Goal: Transaction & Acquisition: Purchase product/service

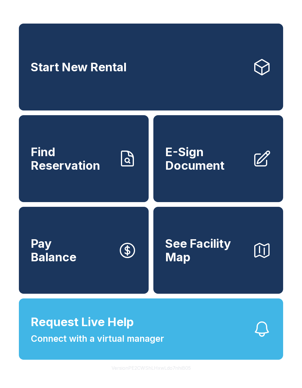
click at [255, 70] on icon at bounding box center [262, 67] width 14 height 15
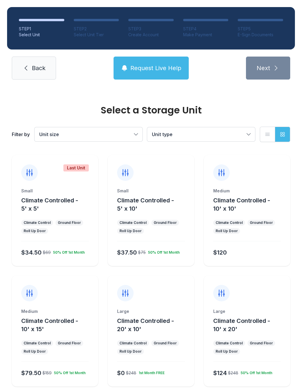
click at [108, 135] on span "Unit size" at bounding box center [85, 134] width 93 height 7
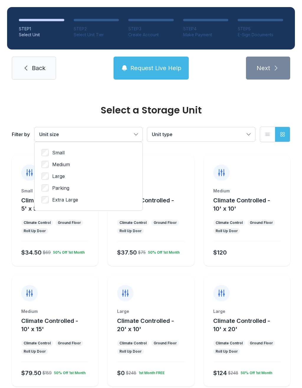
click at [112, 132] on span "Unit size" at bounding box center [85, 134] width 93 height 7
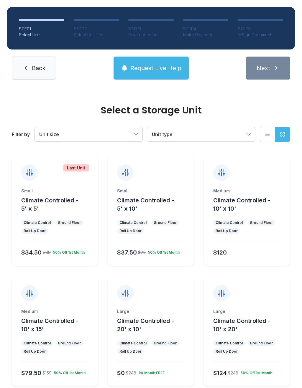
click at [158, 136] on span "Unit type" at bounding box center [162, 134] width 21 height 6
click at [268, 132] on icon "button" at bounding box center [267, 134] width 6 height 6
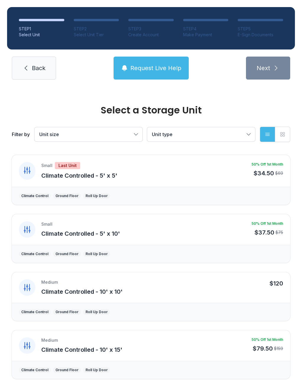
click at [280, 141] on button "Grid view" at bounding box center [282, 134] width 15 height 15
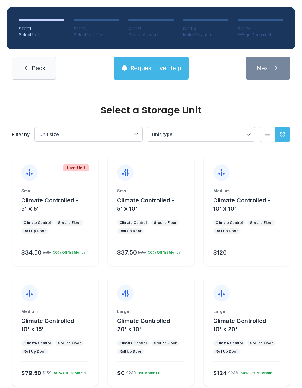
click at [61, 227] on ul "Climate Control Ground Floor Roll Up Door" at bounding box center [54, 227] width 67 height 14
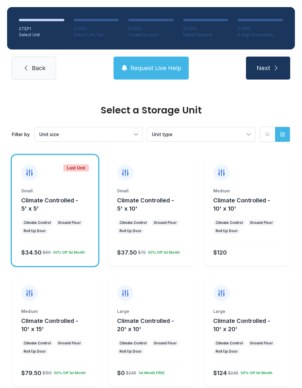
click at [266, 67] on span "Next" at bounding box center [263, 68] width 14 height 8
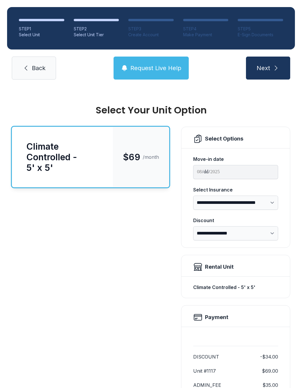
click at [34, 75] on link "Back" at bounding box center [34, 68] width 44 height 23
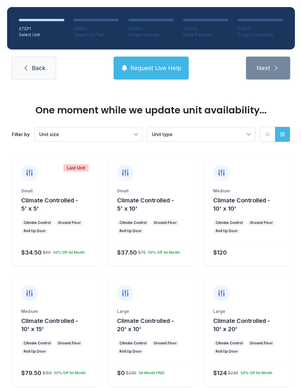
click at [135, 214] on div "Small Climate Controlled - 5' x 10' Climate Control Ground Floor Roll Up Door $…" at bounding box center [151, 227] width 86 height 78
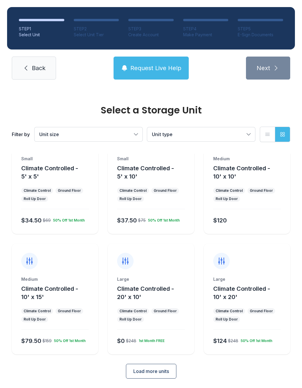
scroll to position [32, 0]
click at [154, 374] on span "Load more units" at bounding box center [151, 371] width 36 height 7
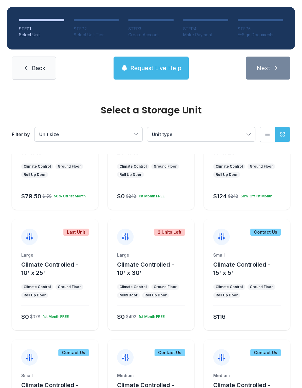
scroll to position [180, 0]
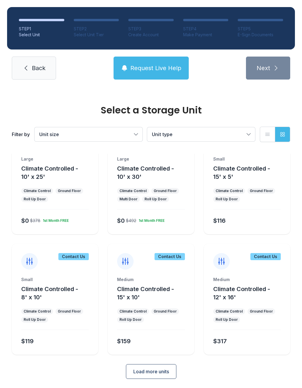
click at [138, 369] on span "Load more units" at bounding box center [151, 371] width 36 height 7
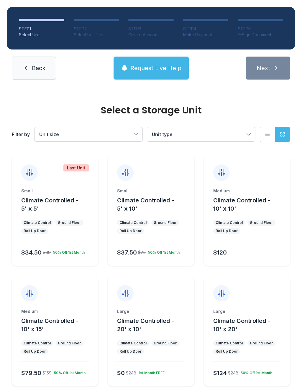
scroll to position [0, 0]
click at [138, 209] on button "Climate Controlled - 5' x 10'" at bounding box center [154, 204] width 75 height 16
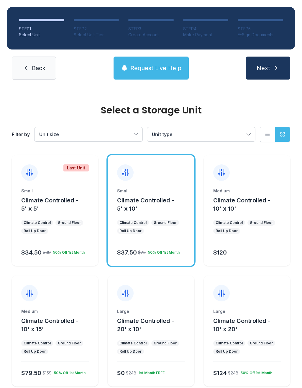
click at [262, 69] on span "Next" at bounding box center [263, 68] width 14 height 8
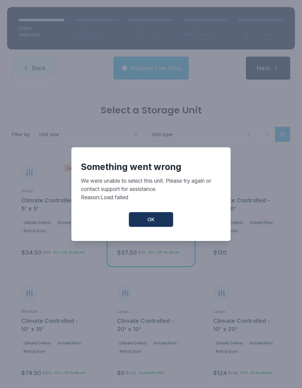
click at [155, 227] on button "OK" at bounding box center [151, 219] width 44 height 15
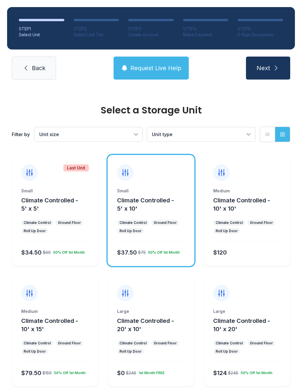
click at [262, 67] on span "Next" at bounding box center [263, 68] width 14 height 8
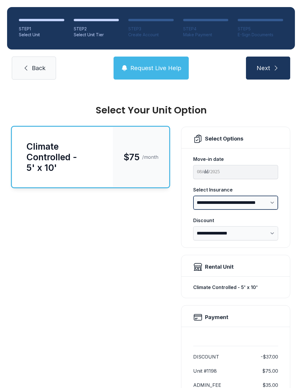
click at [263, 200] on select "**********" at bounding box center [235, 203] width 85 height 14
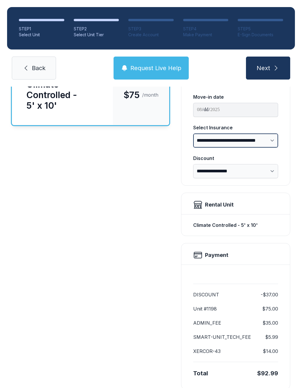
scroll to position [19, 0]
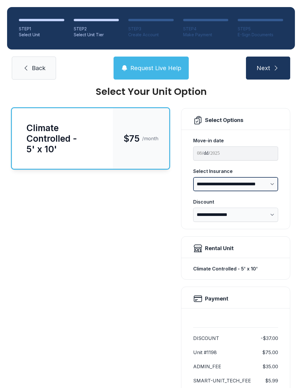
click at [271, 190] on select "**********" at bounding box center [235, 184] width 85 height 14
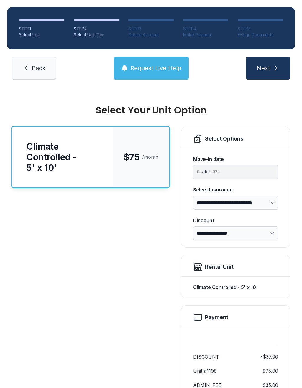
scroll to position [0, 0]
click at [270, 203] on select "**********" at bounding box center [235, 203] width 85 height 14
select select "**********"
click at [270, 70] on button "Next" at bounding box center [268, 68] width 44 height 23
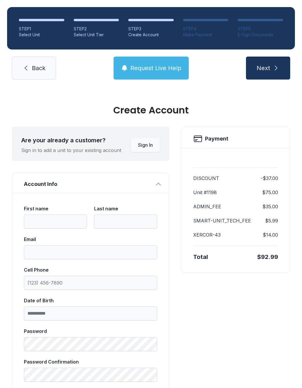
click at [28, 65] on icon at bounding box center [25, 68] width 7 height 7
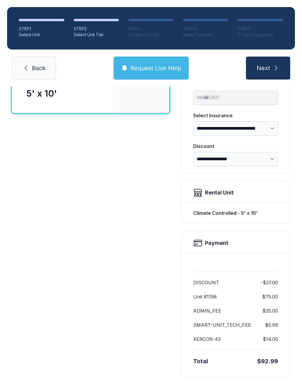
scroll to position [73, 0]
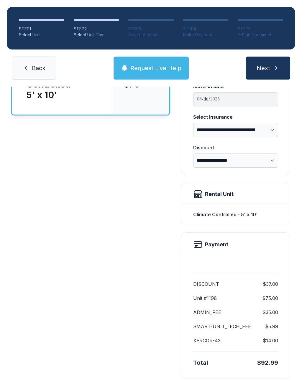
click at [268, 73] on button "Next" at bounding box center [268, 68] width 44 height 23
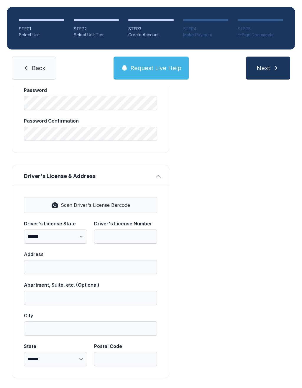
scroll to position [240, 0]
click at [60, 206] on button "Scan Driver's License Barcode" at bounding box center [90, 206] width 133 height 16
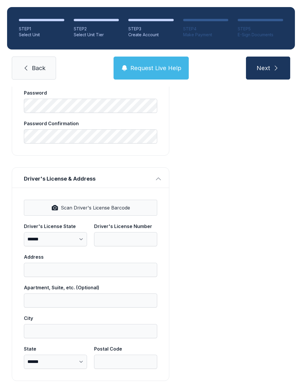
scroll to position [239, 0]
click at [68, 209] on span "Scan Driver's License Barcode" at bounding box center [95, 207] width 69 height 7
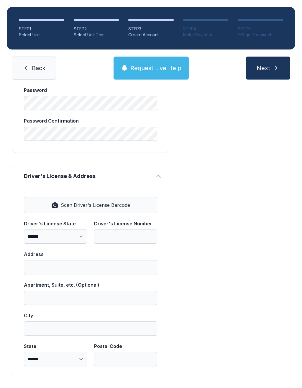
scroll to position [240, 0]
click at [84, 209] on span "Scan Driver's License Barcode" at bounding box center [95, 205] width 69 height 7
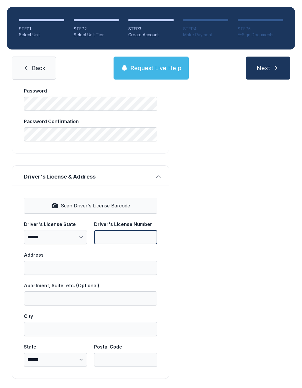
click at [118, 242] on input "Driver's License Number" at bounding box center [125, 237] width 63 height 14
click at [250, 229] on div "Payment DISCOUNT -$37.00 Unit #1198 $75.00 ADMIN_FEE $35.00 SMART-UNIT_TECH_FEE…" at bounding box center [235, 132] width 109 height 493
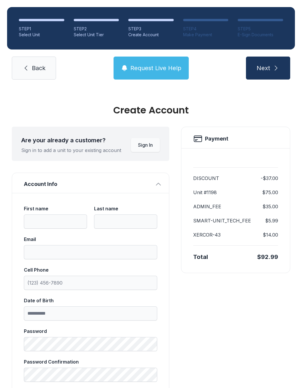
scroll to position [0, 0]
click at [29, 65] on link "Back" at bounding box center [34, 68] width 44 height 23
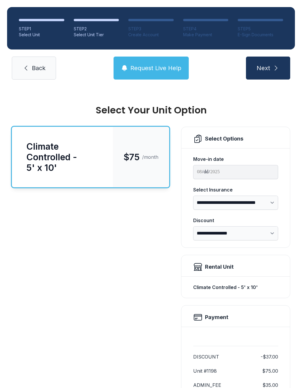
click at [36, 66] on span "Back" at bounding box center [39, 68] width 14 height 8
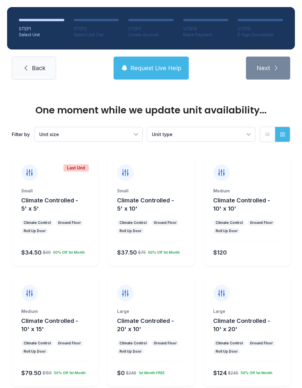
click at [35, 66] on span "Back" at bounding box center [39, 68] width 14 height 8
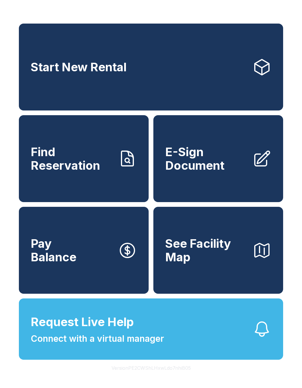
click at [237, 75] on link "Start New Rental" at bounding box center [151, 67] width 264 height 87
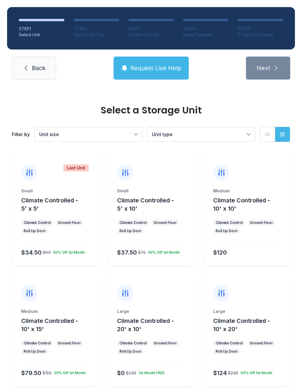
click at [255, 245] on div "Medium Climate Controlled - 10' x 10' Climate Control Ground Floor Roll Up Door…" at bounding box center [247, 227] width 86 height 78
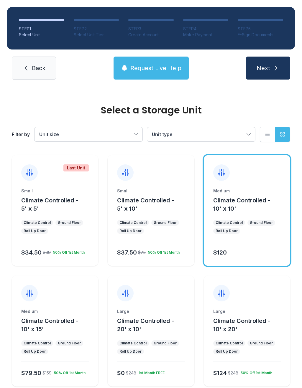
click at [267, 67] on span "Next" at bounding box center [263, 68] width 14 height 8
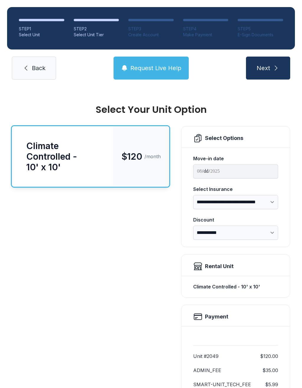
scroll to position [0, 0]
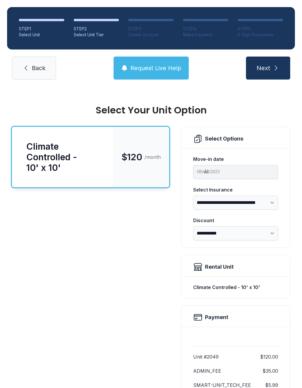
click at [272, 71] on icon "submit" at bounding box center [275, 68] width 7 height 7
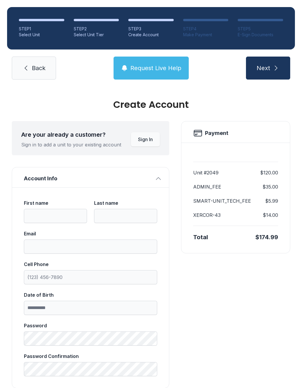
click at [23, 79] on link "Back" at bounding box center [34, 68] width 44 height 23
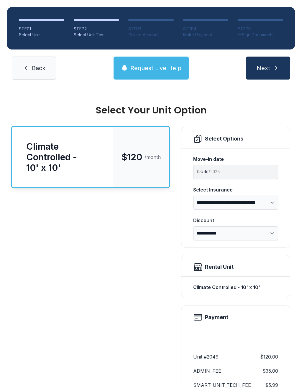
click at [26, 73] on link "Back" at bounding box center [34, 68] width 44 height 23
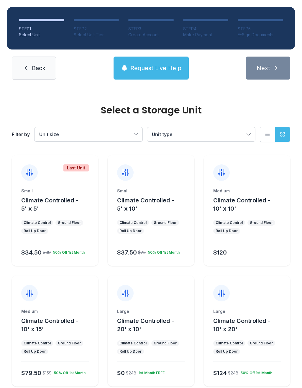
click at [174, 247] on div "$37.50 $75 50% Off 1st Month" at bounding box center [150, 251] width 70 height 11
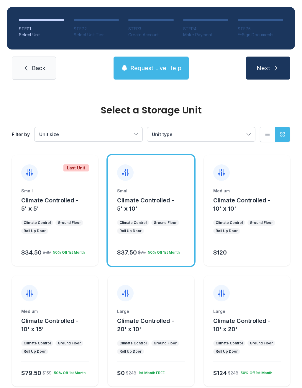
click at [285, 74] on button "Next" at bounding box center [268, 68] width 44 height 23
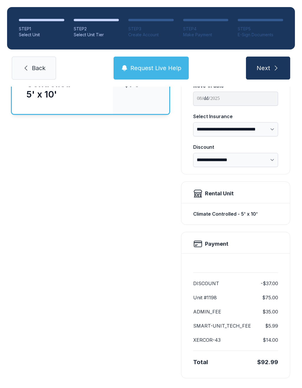
scroll to position [73, 0]
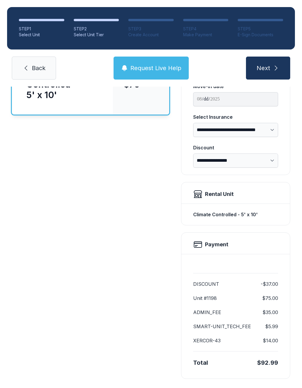
click at [278, 65] on icon "submit" at bounding box center [275, 68] width 7 height 7
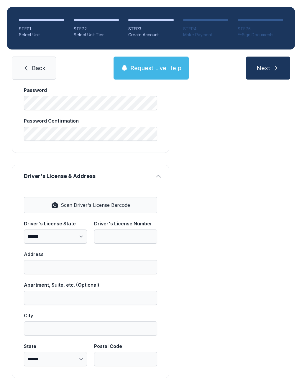
scroll to position [240, 0]
click at [270, 69] on button "Next" at bounding box center [268, 68] width 44 height 23
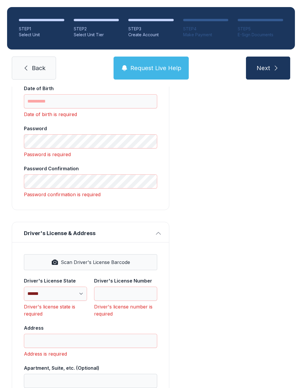
scroll to position [0, 0]
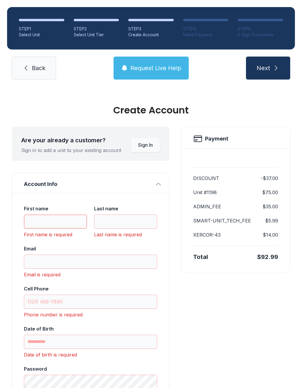
click at [41, 224] on input "First name" at bounding box center [55, 221] width 63 height 14
type input "*******"
click at [123, 226] on input "Last name" at bounding box center [125, 221] width 63 height 14
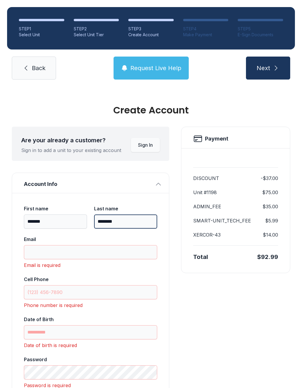
type input "********"
click at [33, 250] on input "Email" at bounding box center [90, 252] width 133 height 14
type input "**********"
click at [34, 292] on input "Cell Phone" at bounding box center [90, 292] width 133 height 14
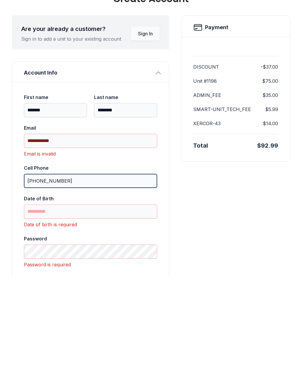
type input "[PHONE_NUMBER]"
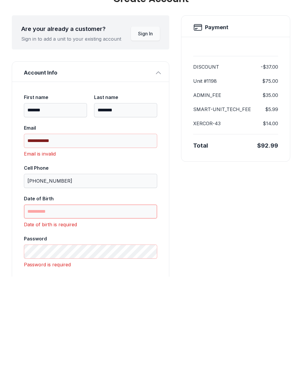
click at [34, 316] on input "Date of Birth" at bounding box center [90, 323] width 133 height 14
type input "*"
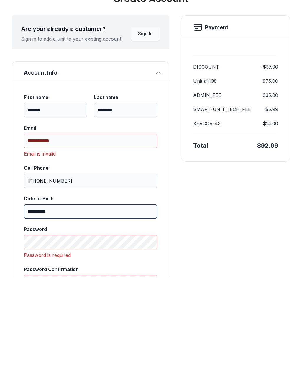
type input "**********"
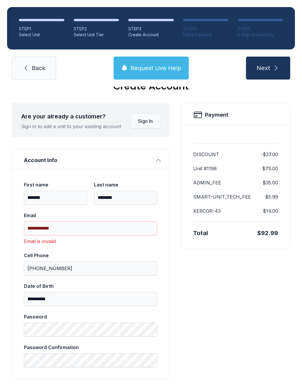
scroll to position [23, 0]
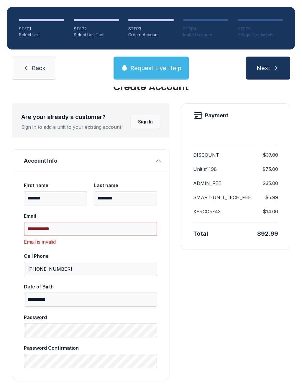
click at [130, 222] on input "**********" at bounding box center [90, 229] width 133 height 14
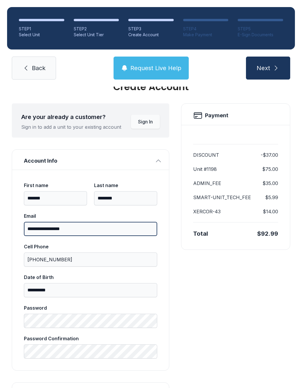
type input "**********"
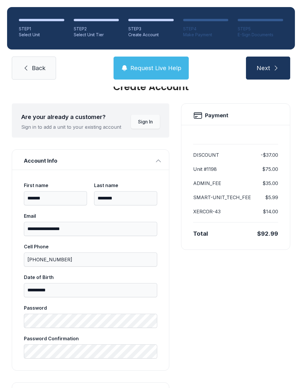
click at [264, 64] on span "Next" at bounding box center [263, 68] width 14 height 8
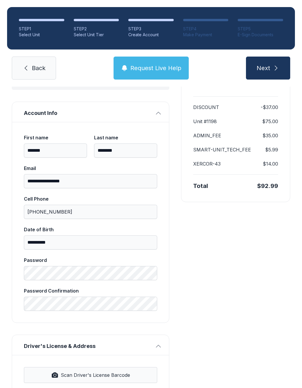
scroll to position [280, 0]
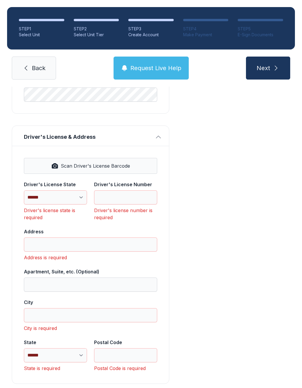
click at [26, 65] on icon at bounding box center [25, 68] width 7 height 7
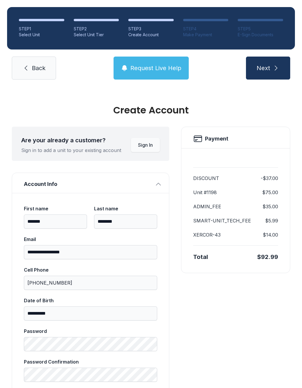
click at [31, 57] on link "Back" at bounding box center [34, 68] width 44 height 23
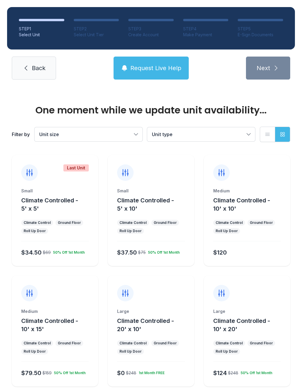
click at [36, 67] on span "Back" at bounding box center [39, 68] width 14 height 8
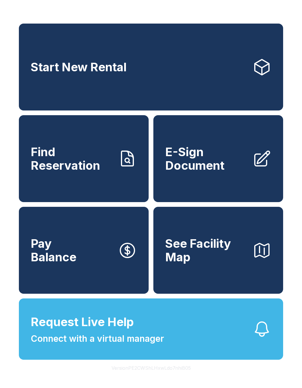
click at [58, 180] on link "Find Reservation" at bounding box center [84, 158] width 130 height 87
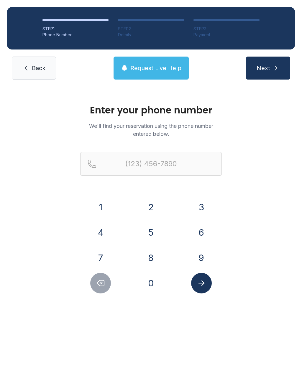
click at [33, 61] on link "Back" at bounding box center [34, 68] width 44 height 23
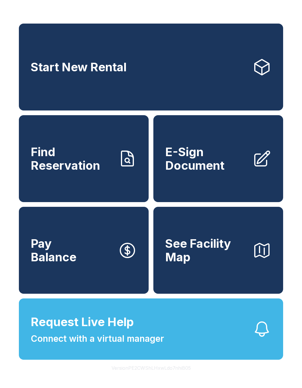
click at [54, 284] on link "Pay Balance" at bounding box center [84, 250] width 130 height 87
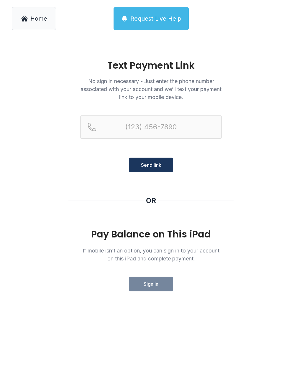
click at [30, 21] on span "Home" at bounding box center [38, 18] width 17 height 8
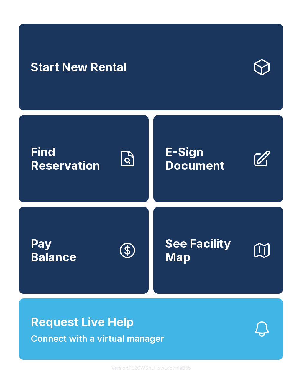
click at [209, 81] on link "Start New Rental" at bounding box center [151, 67] width 264 height 87
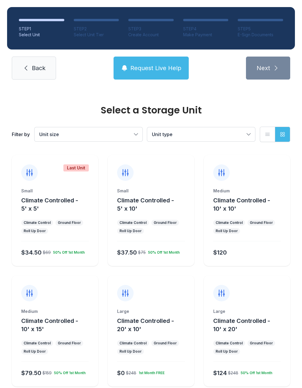
click at [131, 134] on span "Unit size" at bounding box center [85, 134] width 93 height 7
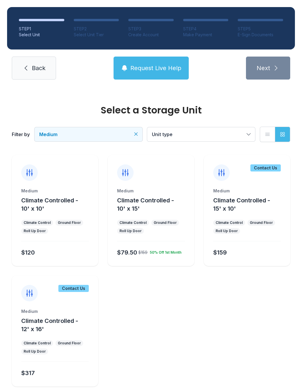
click at [236, 133] on span "Unit type" at bounding box center [198, 134] width 93 height 7
click at [217, 155] on label "Climate Controlled" at bounding box center [201, 152] width 94 height 7
click at [243, 135] on span "Climate Controlled" at bounding box center [198, 134] width 93 height 7
click at [249, 137] on button "Climate Controlled" at bounding box center [201, 134] width 108 height 14
click at [137, 134] on icon "Clear filters" at bounding box center [136, 134] width 6 height 6
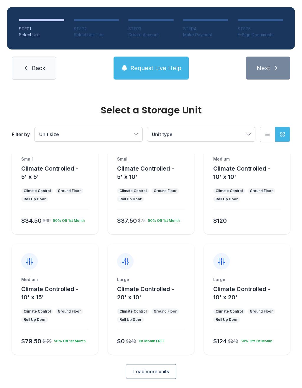
click at [165, 373] on span "Load more units" at bounding box center [151, 371] width 36 height 7
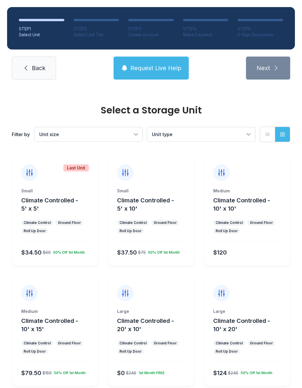
click at [29, 68] on icon at bounding box center [25, 68] width 7 height 7
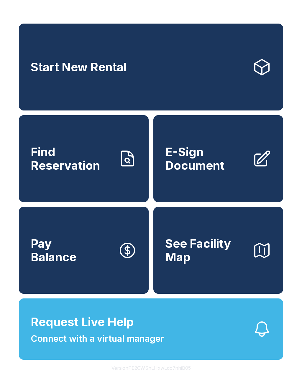
click at [237, 163] on span "E-Sign Document" at bounding box center [206, 158] width 82 height 27
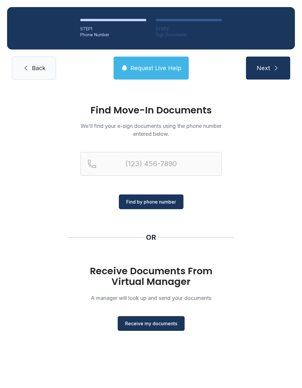
click at [151, 324] on span "Receive my documents" at bounding box center [151, 323] width 52 height 7
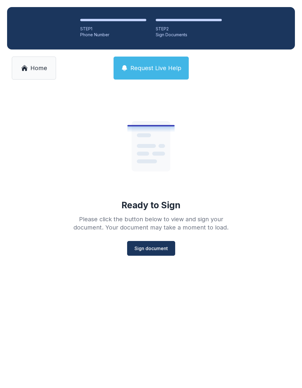
click at [39, 75] on link "Home" at bounding box center [34, 68] width 44 height 23
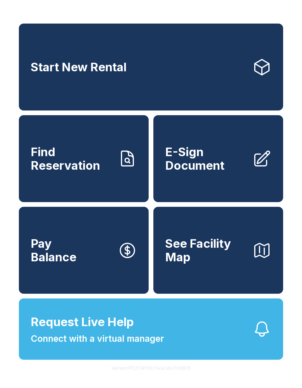
click at [192, 196] on link "E-Sign Document" at bounding box center [218, 158] width 130 height 87
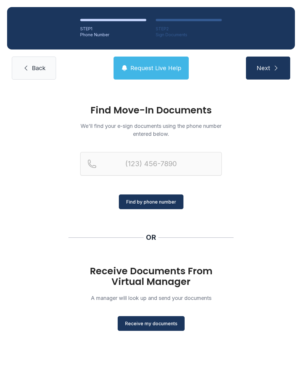
click at [155, 321] on span "Receive my documents" at bounding box center [151, 323] width 52 height 7
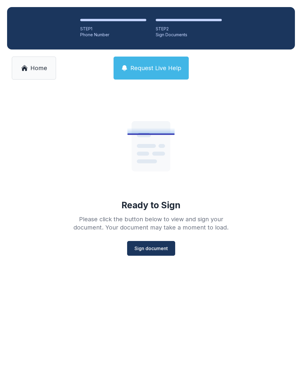
click at [17, 72] on link "Home" at bounding box center [34, 68] width 44 height 23
